Goal: Information Seeking & Learning: Learn about a topic

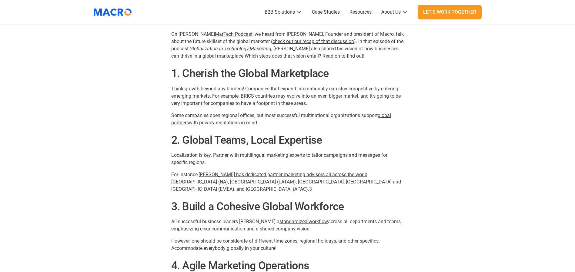
scroll to position [455, 0]
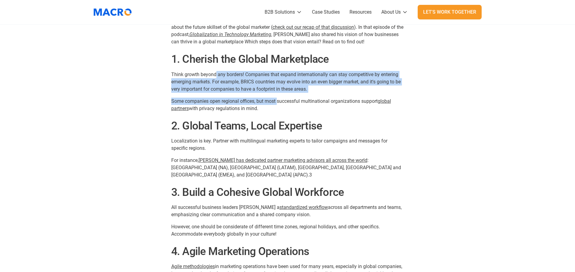
drag, startPoint x: 216, startPoint y: 74, endPoint x: 279, endPoint y: 98, distance: 66.9
click at [279, 98] on div "Advancements in tech have transformed the way we communicate, work, and live. T…" at bounding box center [287, 210] width 233 height 440
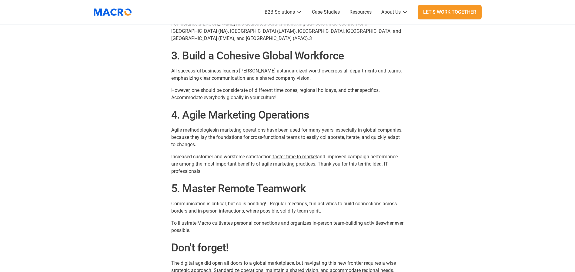
scroll to position [637, 0]
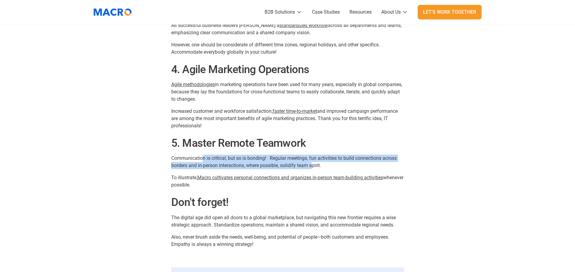
drag, startPoint x: 202, startPoint y: 152, endPoint x: 312, endPoint y: 158, distance: 110.9
click at [312, 158] on p "Communication is critical, but so is bonding! Regular meetings, fun activities …" at bounding box center [287, 162] width 233 height 15
click at [251, 155] on p "Communication is critical, but so is bonding! Regular meetings, fun activities …" at bounding box center [287, 162] width 233 height 15
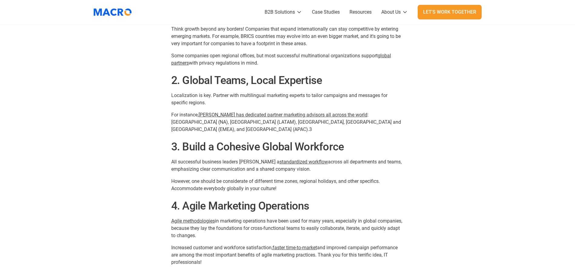
scroll to position [455, 0]
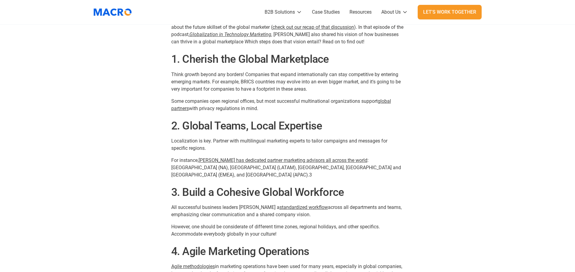
click at [180, 137] on p "Localization is key. Partner with multilingual marketing experts to tailor camp…" at bounding box center [287, 144] width 233 height 15
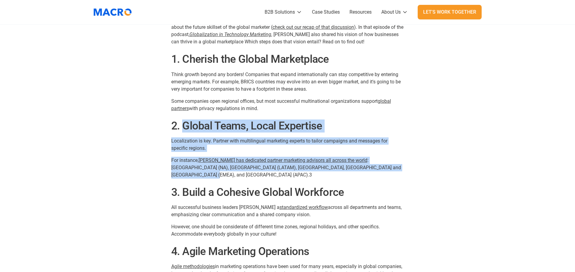
drag, startPoint x: 184, startPoint y: 125, endPoint x: 391, endPoint y: 169, distance: 211.8
click at [391, 169] on div "Advancements in tech have transformed the way we communicate, work, and live. T…" at bounding box center [287, 210] width 233 height 440
copy div "Global Teams, Local Expertise Localization is key. Partner with multilingual ma…"
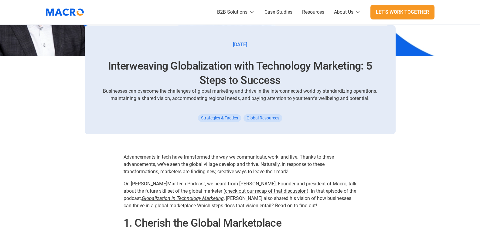
scroll to position [197, 0]
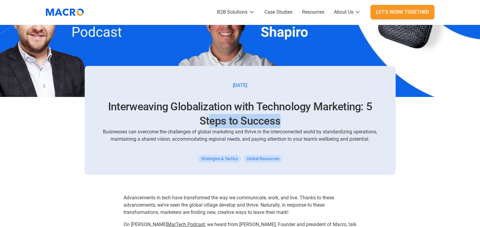
drag, startPoint x: 208, startPoint y: 117, endPoint x: 351, endPoint y: 126, distance: 143.4
click at [351, 126] on h1 "Interweaving Globalization with Technology Marketing: 5 Steps to Success" at bounding box center [239, 113] width 281 height 29
click at [292, 133] on div "Businesses can overcome the challenges of global marketing and thrive in the in…" at bounding box center [239, 135] width 281 height 15
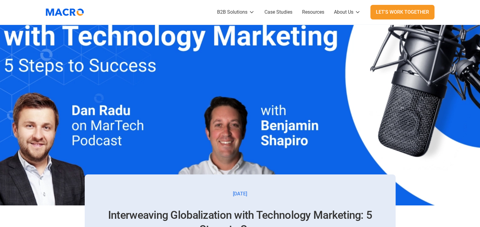
scroll to position [159, 0]
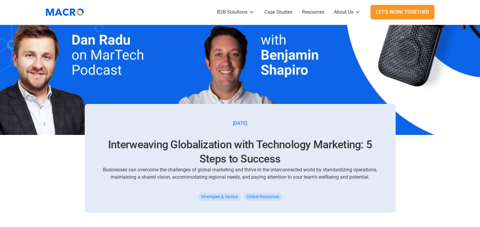
drag, startPoint x: 252, startPoint y: 121, endPoint x: 270, endPoint y: 125, distance: 18.3
click at [270, 125] on div "April 25, 2024 Interweaving Globalization with Technology Marketing: 5 Steps to…" at bounding box center [240, 158] width 311 height 109
drag, startPoint x: 255, startPoint y: 122, endPoint x: 244, endPoint y: 123, distance: 10.9
click at [244, 123] on div "April 25, 2024 Interweaving Globalization with Technology Marketing: 5 Steps to…" at bounding box center [240, 158] width 311 height 109
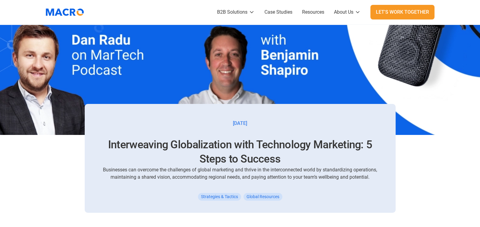
click at [244, 123] on div "[DATE]" at bounding box center [240, 123] width 14 height 7
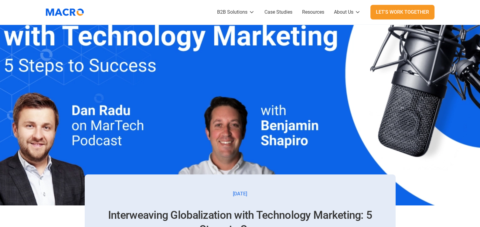
scroll to position [0, 0]
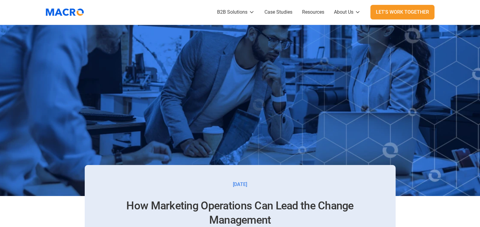
scroll to position [190, 0]
